Goal: Task Accomplishment & Management: Manage account settings

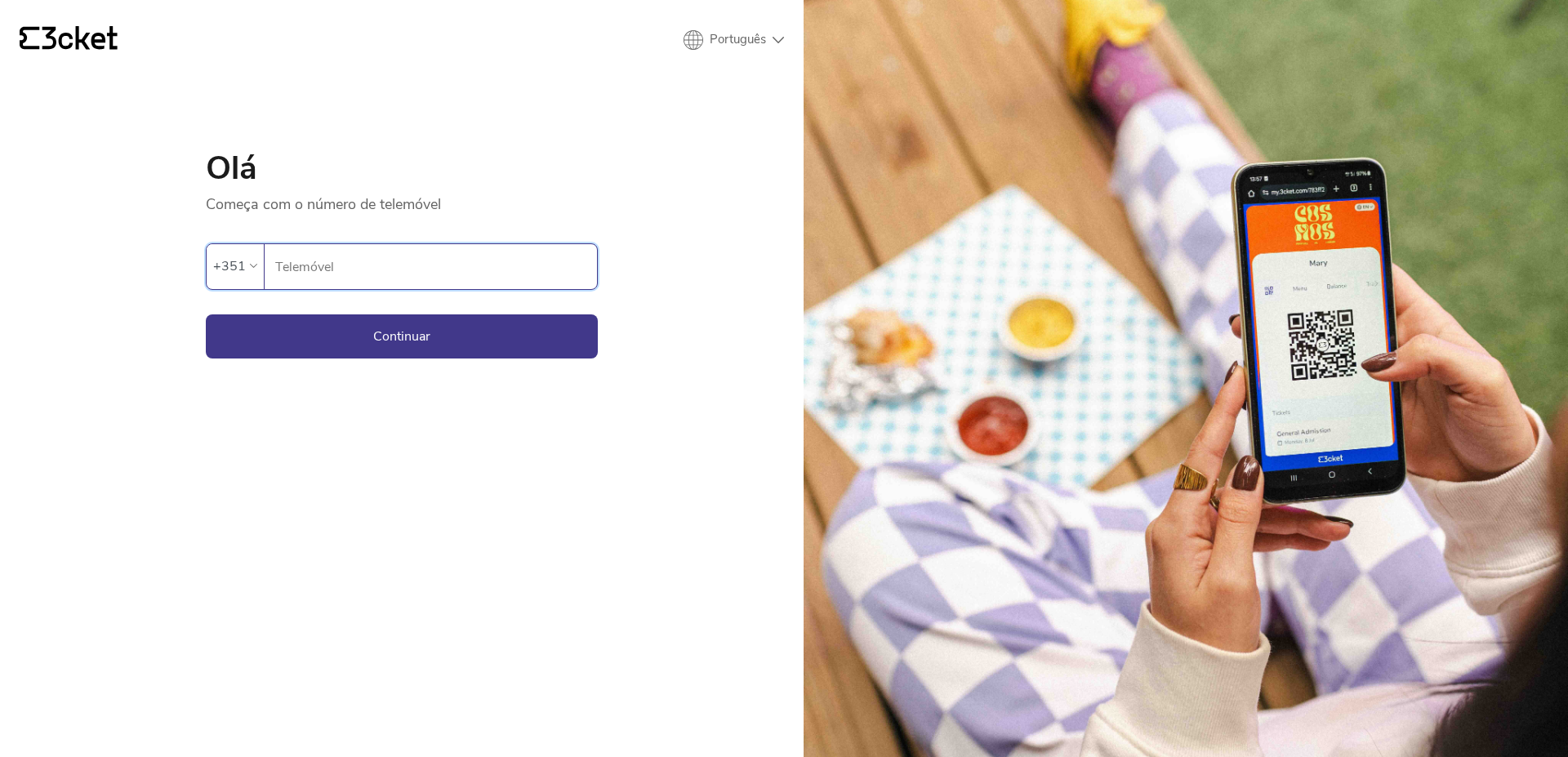
click at [374, 270] on input "Telemóvel" at bounding box center [436, 267] width 323 height 45
type input "916055266"
click at [380, 332] on button "Continuar" at bounding box center [402, 336] width 392 height 44
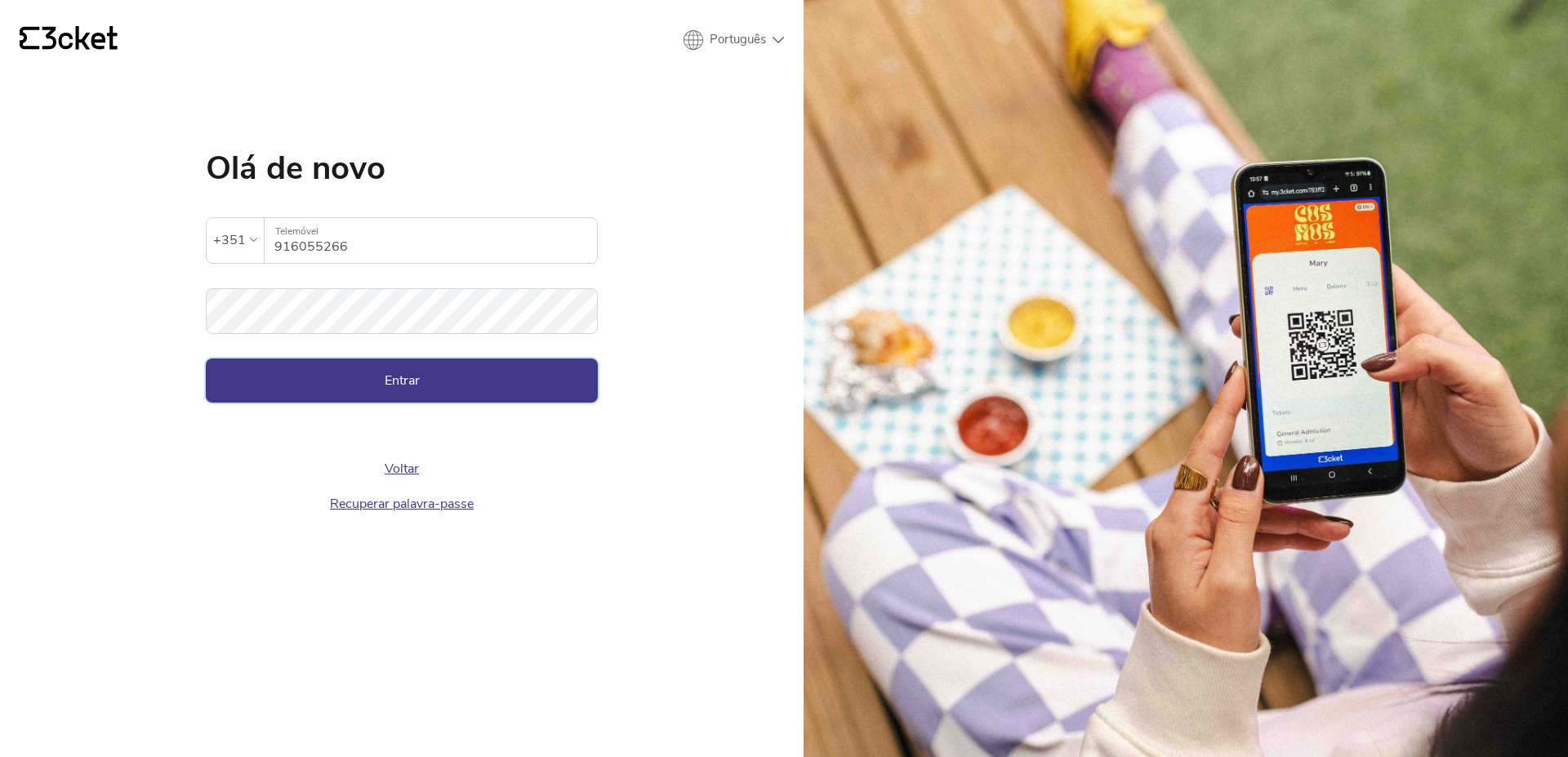
click at [405, 386] on button "Entrar" at bounding box center [402, 380] width 392 height 44
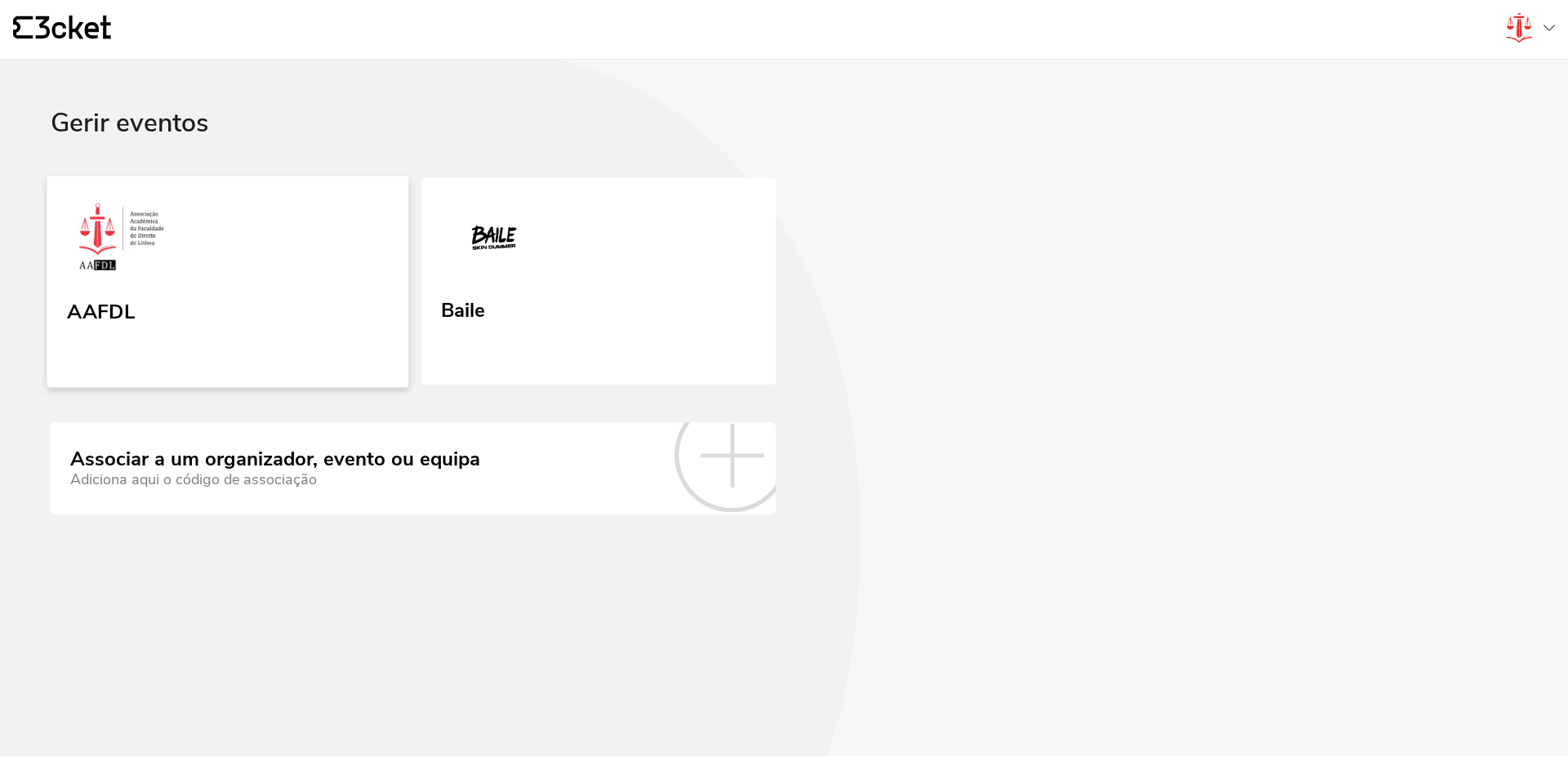
click at [163, 297] on link "AAFDL" at bounding box center [228, 281] width 362 height 211
